Goal: Transaction & Acquisition: Purchase product/service

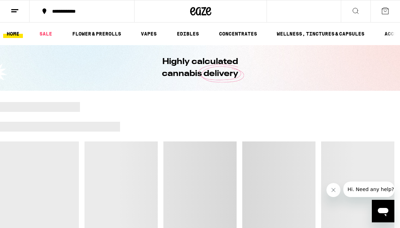
click at [360, 14] on button at bounding box center [356, 11] width 30 height 22
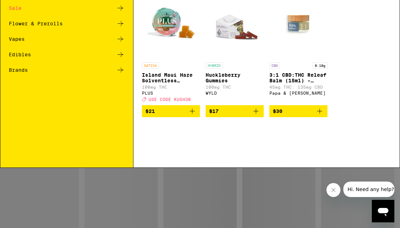
click at [71, 16] on div "Search for Products" at bounding box center [200, 11] width 400 height 23
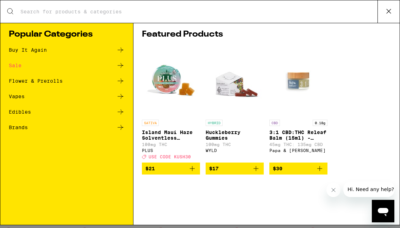
click at [54, 6] on div "Search for Products" at bounding box center [200, 11] width 400 height 23
click at [38, 13] on input "Search for Products" at bounding box center [199, 11] width 358 height 6
type input "jack"
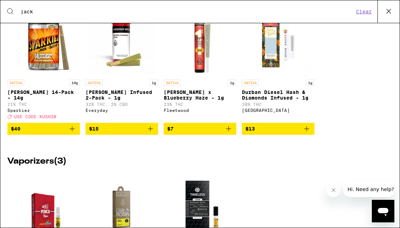
scroll to position [220, 0]
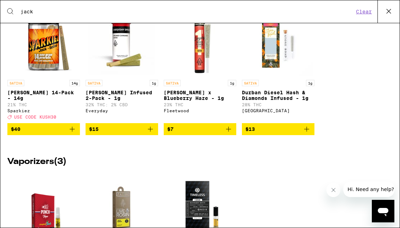
click at [70, 132] on icon "Add to bag" at bounding box center [72, 129] width 8 height 8
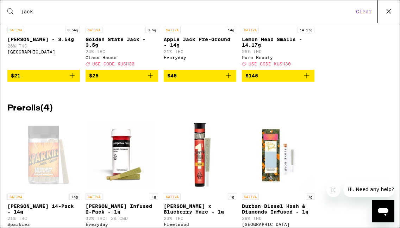
scroll to position [0, 0]
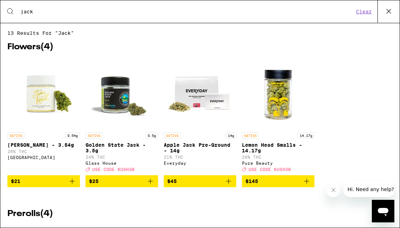
click at [363, 13] on button "Clear" at bounding box center [364, 11] width 20 height 6
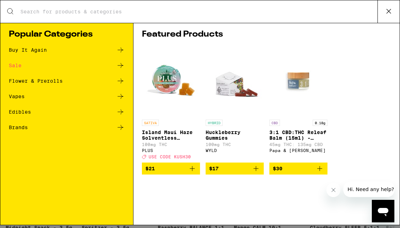
click at [384, 9] on icon at bounding box center [389, 11] width 11 height 11
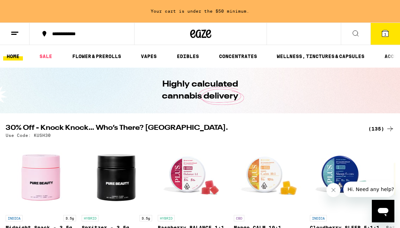
click at [387, 30] on icon at bounding box center [385, 33] width 8 height 8
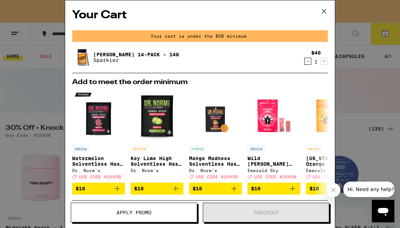
click at [236, 45] on div "Your Cart Your cart is under the $50 minimum. [PERSON_NAME] 14-Pack - 14g Spark…" at bounding box center [200, 103] width 270 height 207
click at [308, 63] on icon "Decrement" at bounding box center [308, 61] width 6 height 8
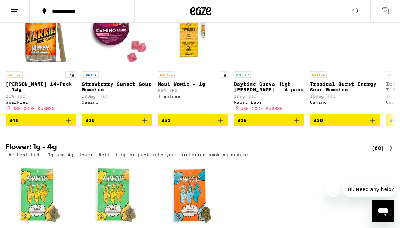
scroll to position [586, 0]
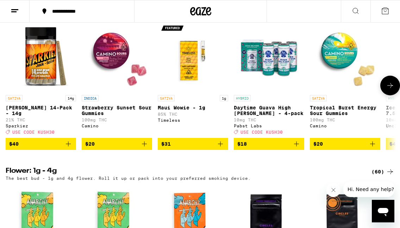
click at [69, 148] on icon "Add to bag" at bounding box center [68, 144] width 8 height 8
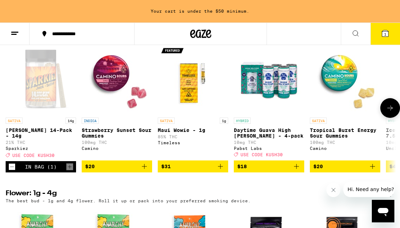
scroll to position [608, 0]
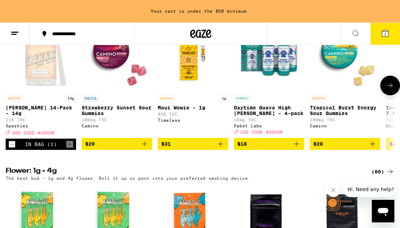
click at [295, 147] on icon "Add to bag" at bounding box center [296, 144] width 5 height 5
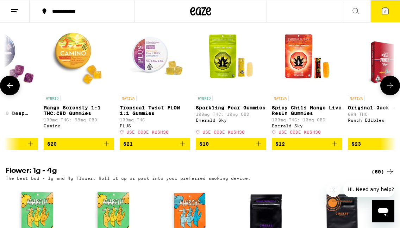
scroll to position [0, 804]
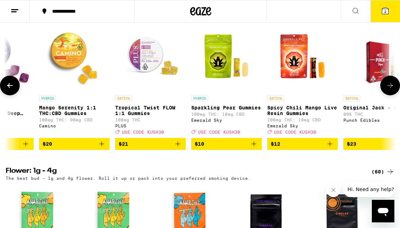
click at [255, 148] on icon "Add to bag" at bounding box center [254, 144] width 8 height 8
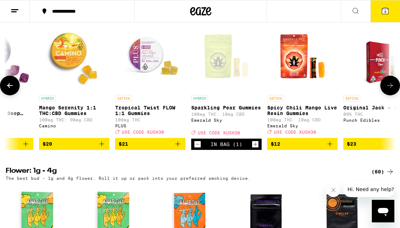
click at [330, 148] on icon "Add to bag" at bounding box center [330, 144] width 8 height 8
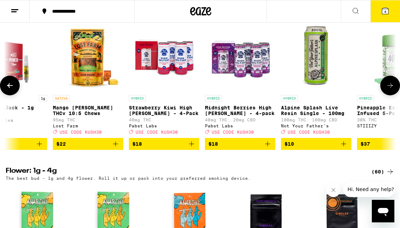
scroll to position [0, 1171]
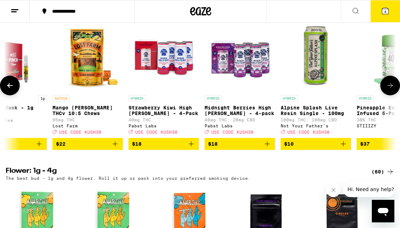
click at [187, 148] on icon "Add to bag" at bounding box center [191, 144] width 8 height 8
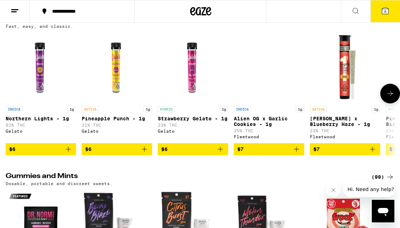
scroll to position [2092, 0]
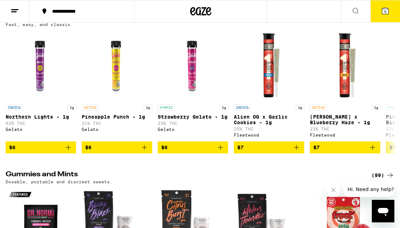
click at [385, 22] on div "(57)" at bounding box center [383, 18] width 23 height 8
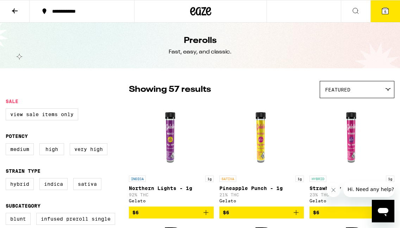
click at [353, 11] on icon at bounding box center [356, 11] width 8 height 8
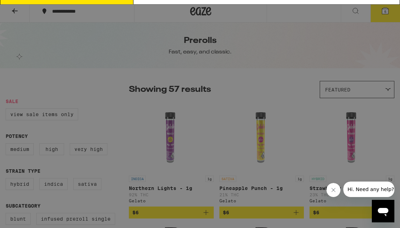
click at [36, 13] on input "Search for Products" at bounding box center [199, 11] width 358 height 6
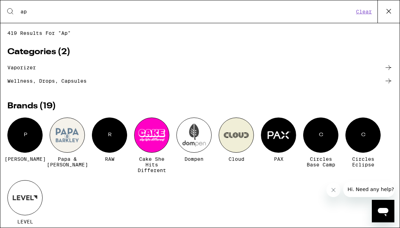
type input "a"
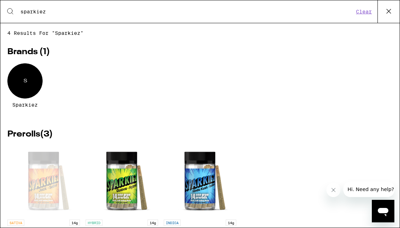
type input "sparkiez"
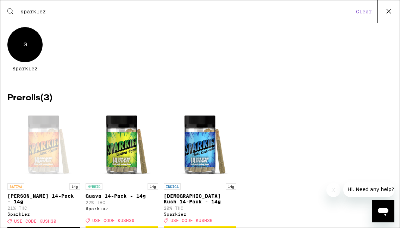
scroll to position [69, 0]
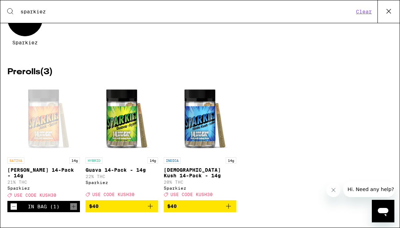
click at [149, 207] on icon "Add to bag" at bounding box center [150, 206] width 8 height 8
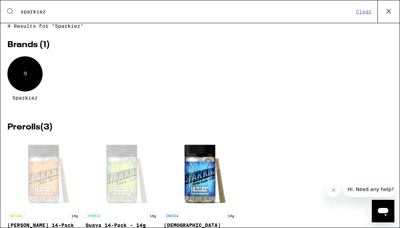
scroll to position [0, 0]
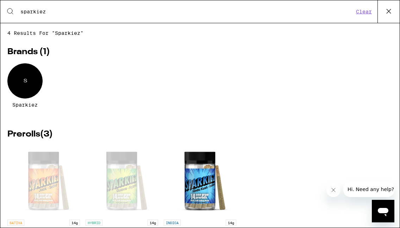
click at [392, 10] on icon at bounding box center [389, 11] width 11 height 11
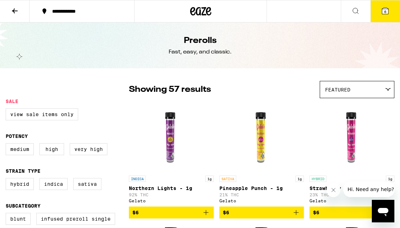
click at [388, 10] on icon at bounding box center [385, 11] width 6 height 6
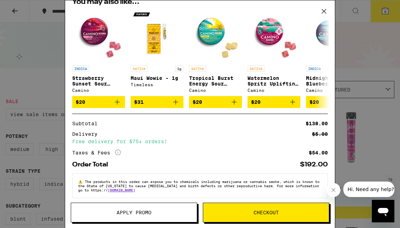
scroll to position [191, 0]
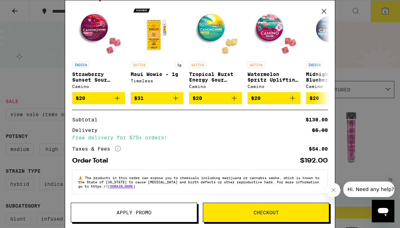
click at [142, 212] on span "Apply Promo" at bounding box center [134, 212] width 35 height 5
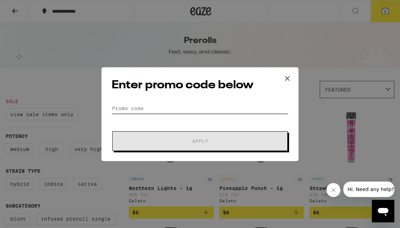
click at [133, 110] on input "Promo Code" at bounding box center [200, 108] width 177 height 11
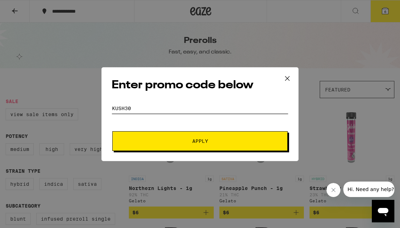
type input "KUSH30"
click at [202, 139] on span "Apply" at bounding box center [200, 141] width 16 height 5
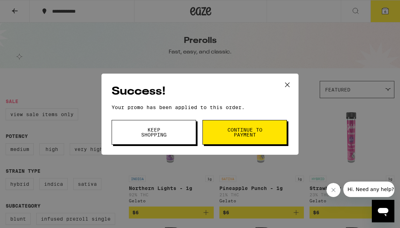
click at [245, 134] on span "Continue to payment" at bounding box center [245, 133] width 36 height 10
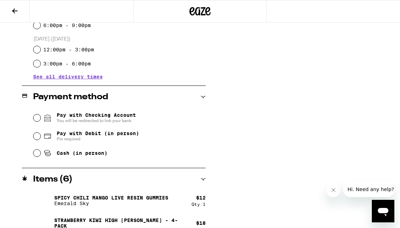
scroll to position [242, 0]
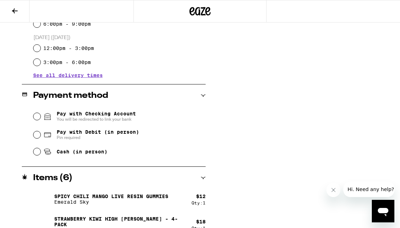
click at [34, 150] on div "Cash (in person)" at bounding box center [119, 152] width 172 height 16
click at [36, 154] on input "Cash (in person)" at bounding box center [36, 151] width 7 height 7
radio input "true"
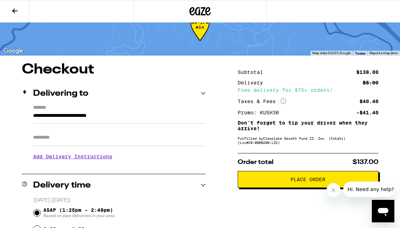
scroll to position [23, 0]
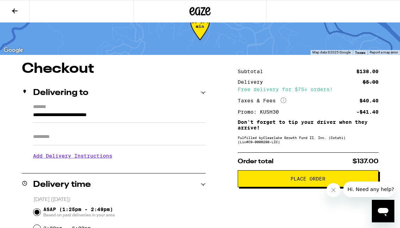
click at [295, 181] on span "Place Order" at bounding box center [308, 179] width 35 height 5
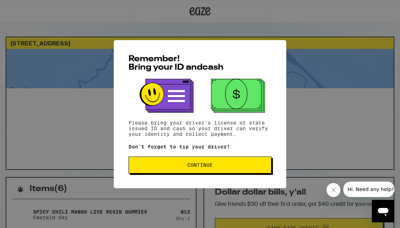
click at [210, 162] on button "Continue" at bounding box center [200, 165] width 143 height 17
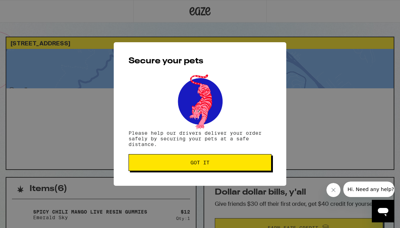
click at [210, 162] on span "Got it" at bounding box center [200, 162] width 131 height 5
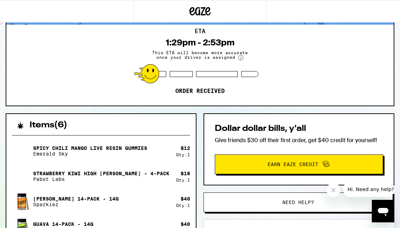
scroll to position [63, 0]
